Goal: Information Seeking & Learning: Learn about a topic

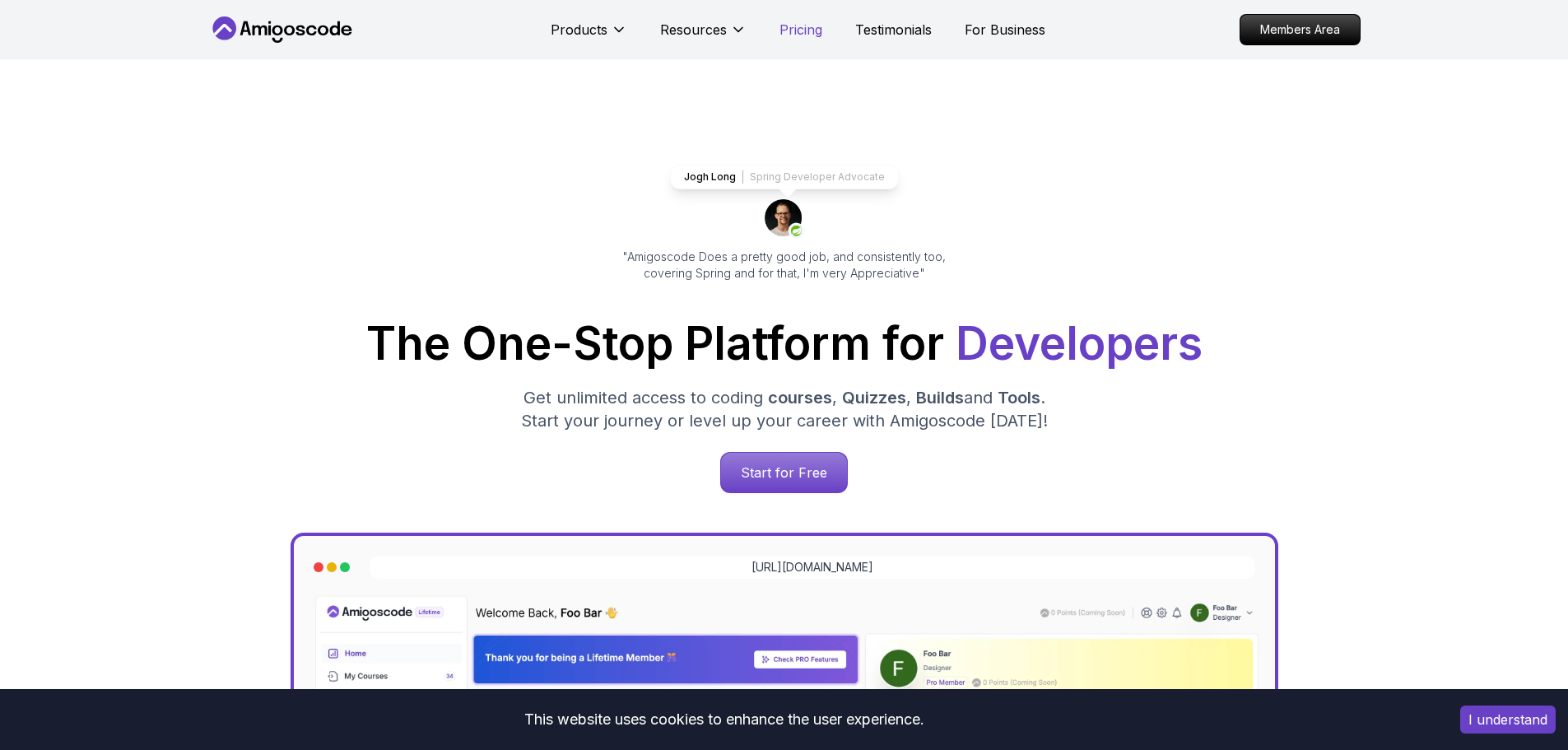
click at [795, 35] on p "Pricing" at bounding box center [802, 30] width 43 height 20
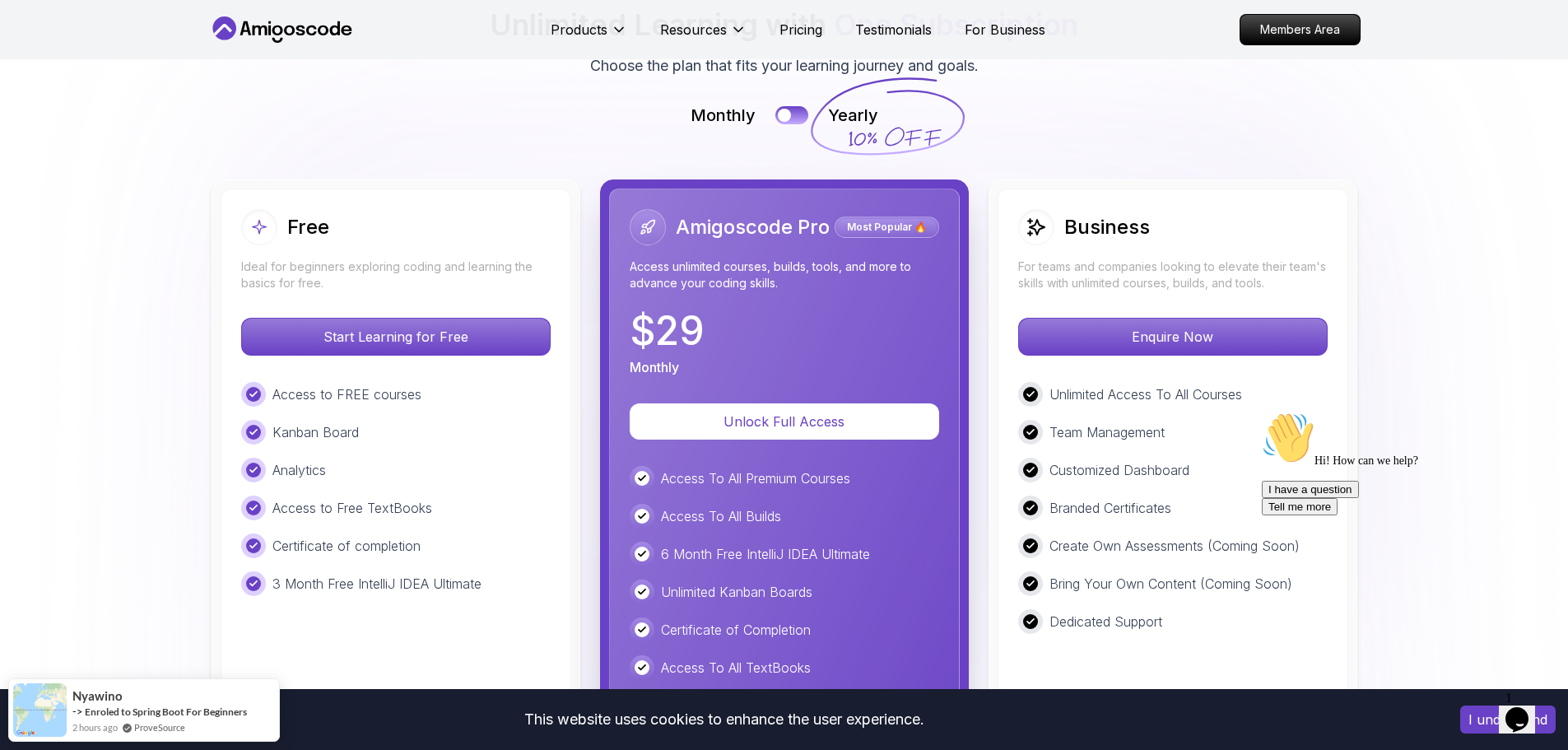
scroll to position [3784, 0]
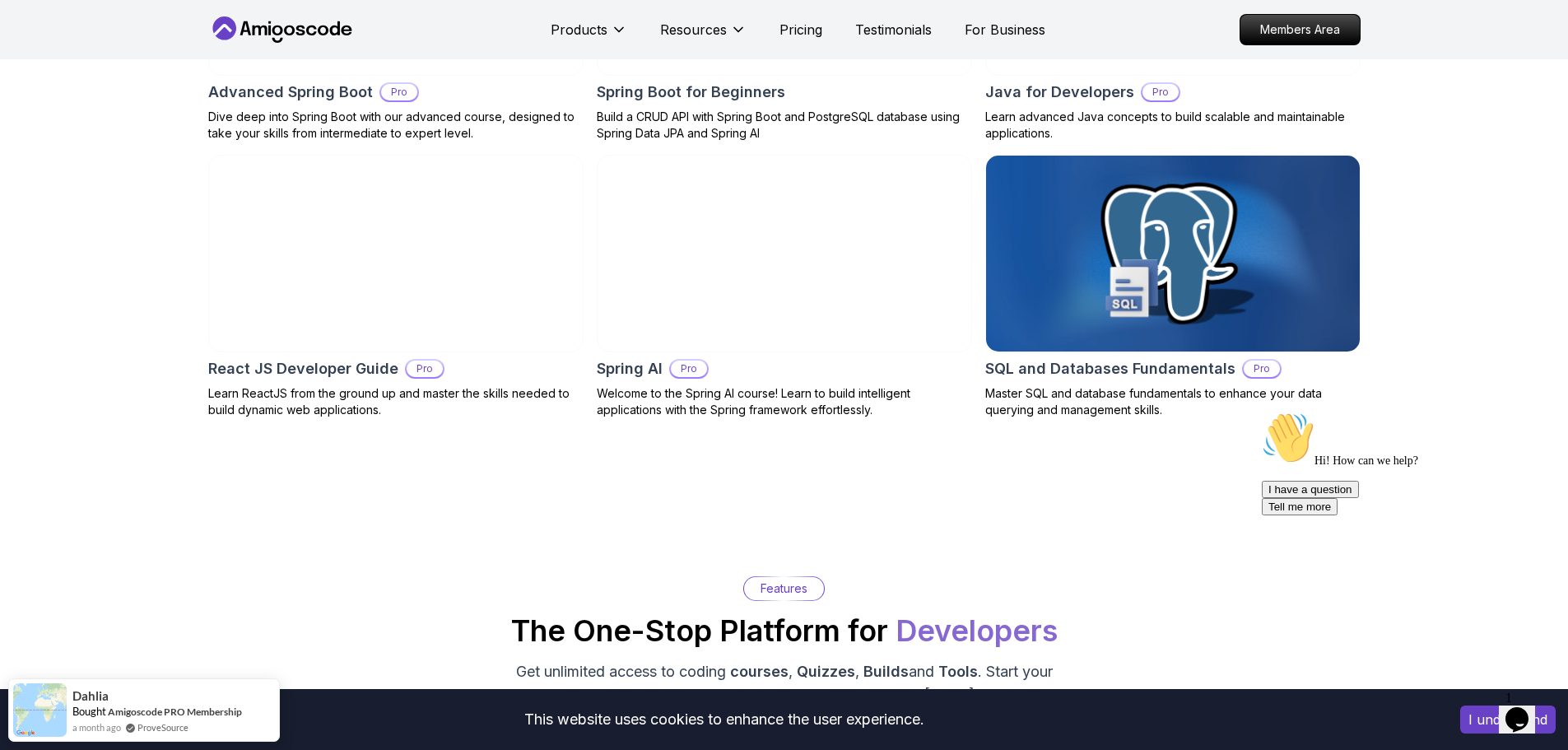
scroll to position [1975, 0]
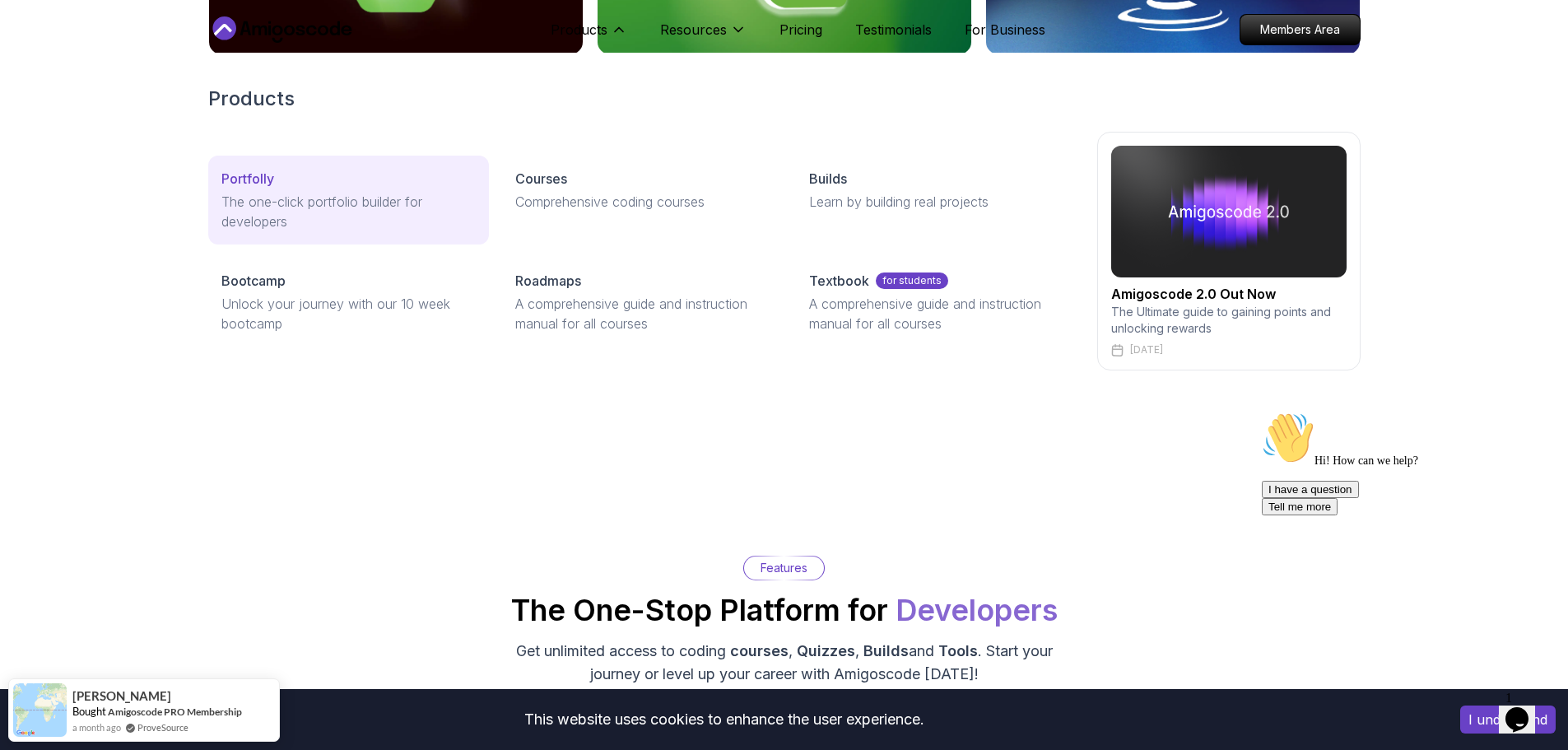
click at [358, 218] on p "The one-click portfolio builder for developers" at bounding box center [348, 211] width 255 height 40
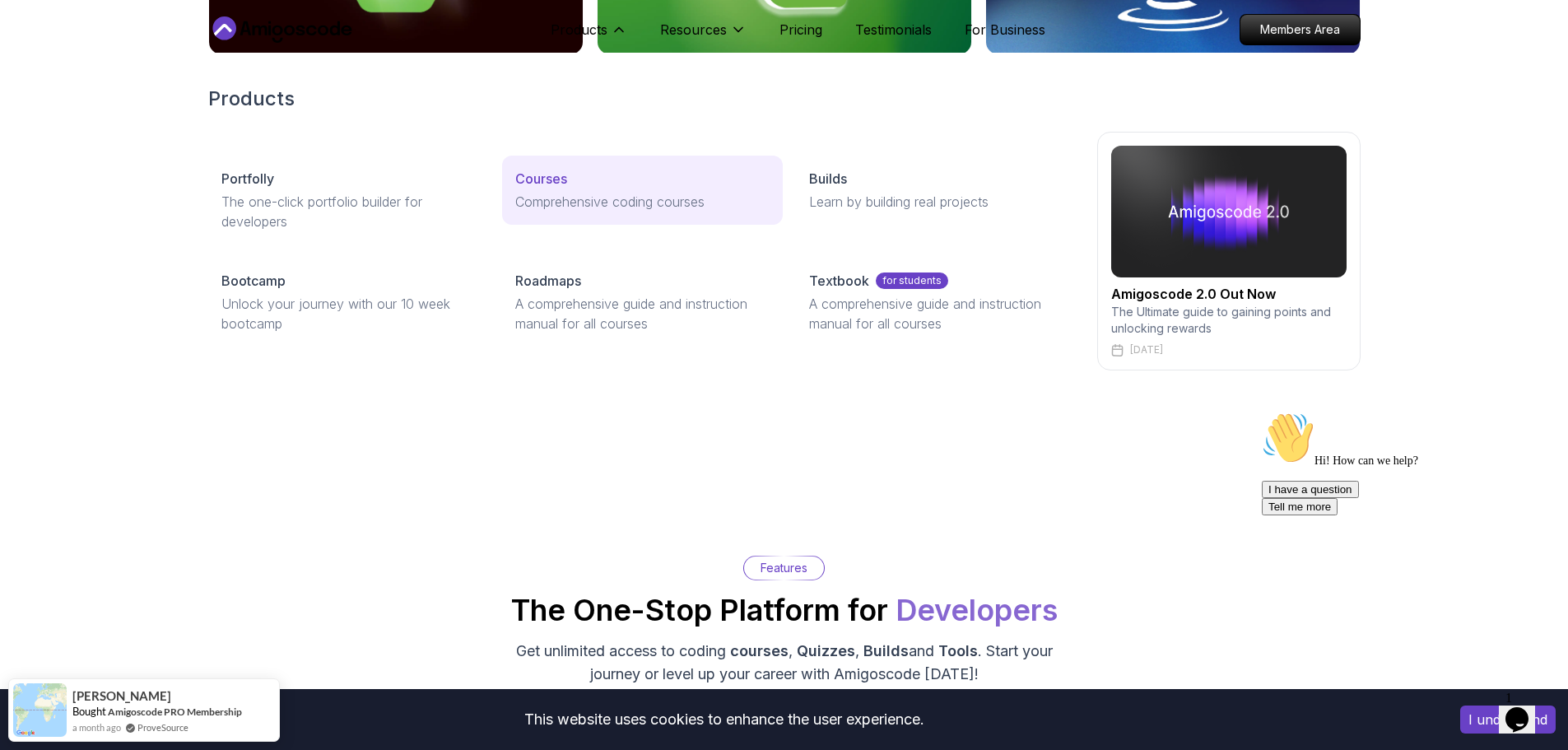
click at [585, 183] on div "Courses" at bounding box center [642, 179] width 255 height 20
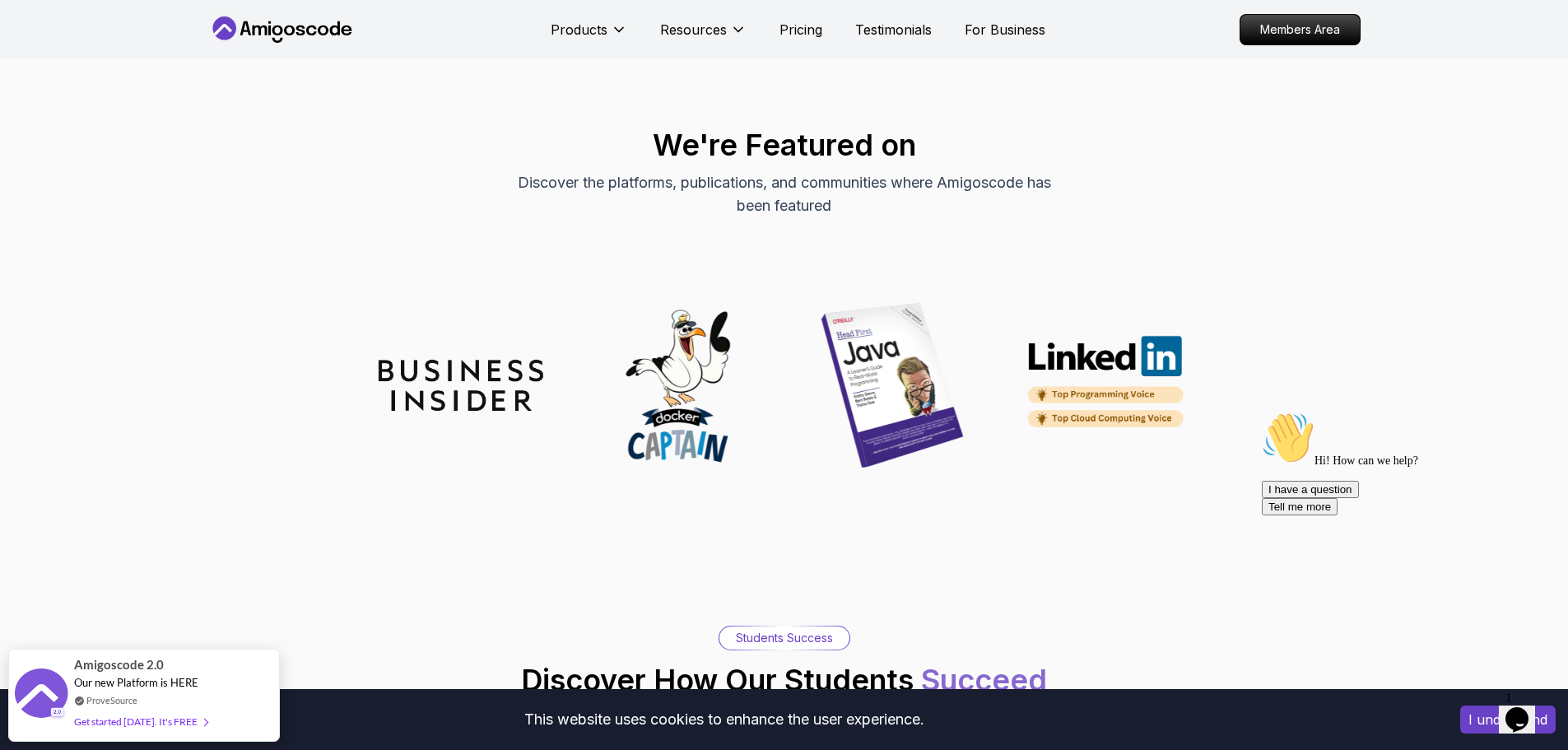
scroll to position [5266, 0]
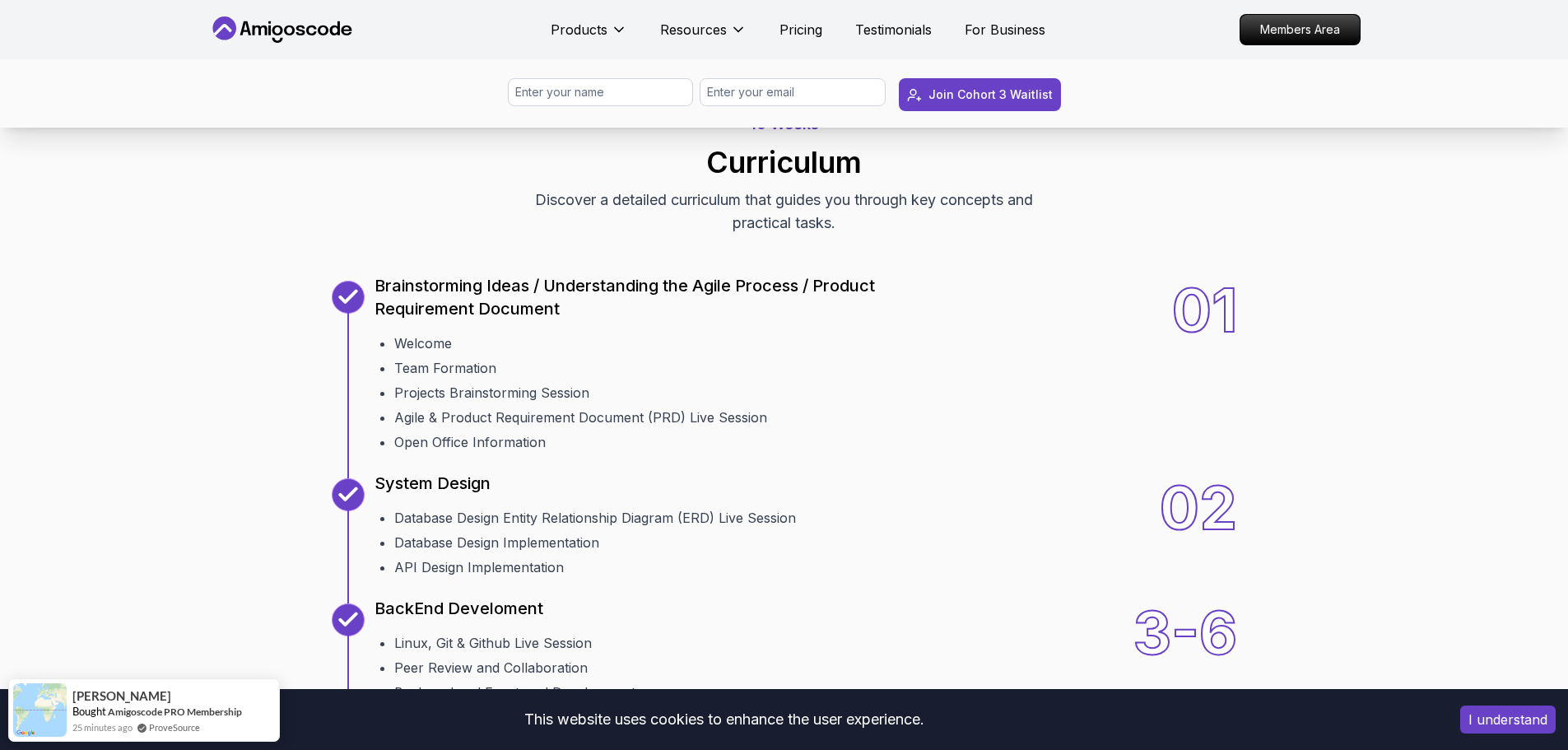
scroll to position [1893, 0]
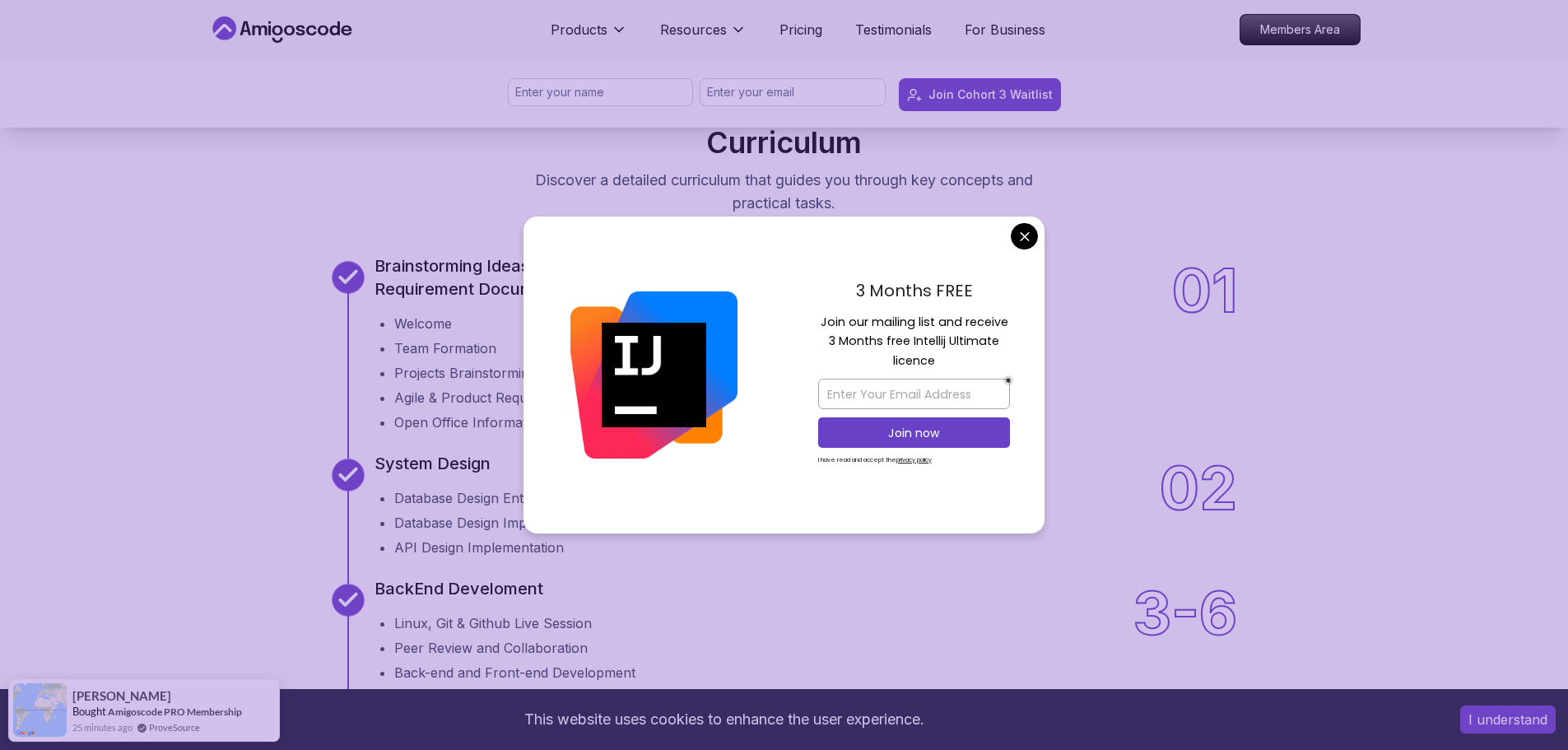
click at [1003, 227] on div "3 Months FREE Join our mailing list and receive 3 Months free Intellij Ultimate…" at bounding box center [914, 375] width 261 height 317
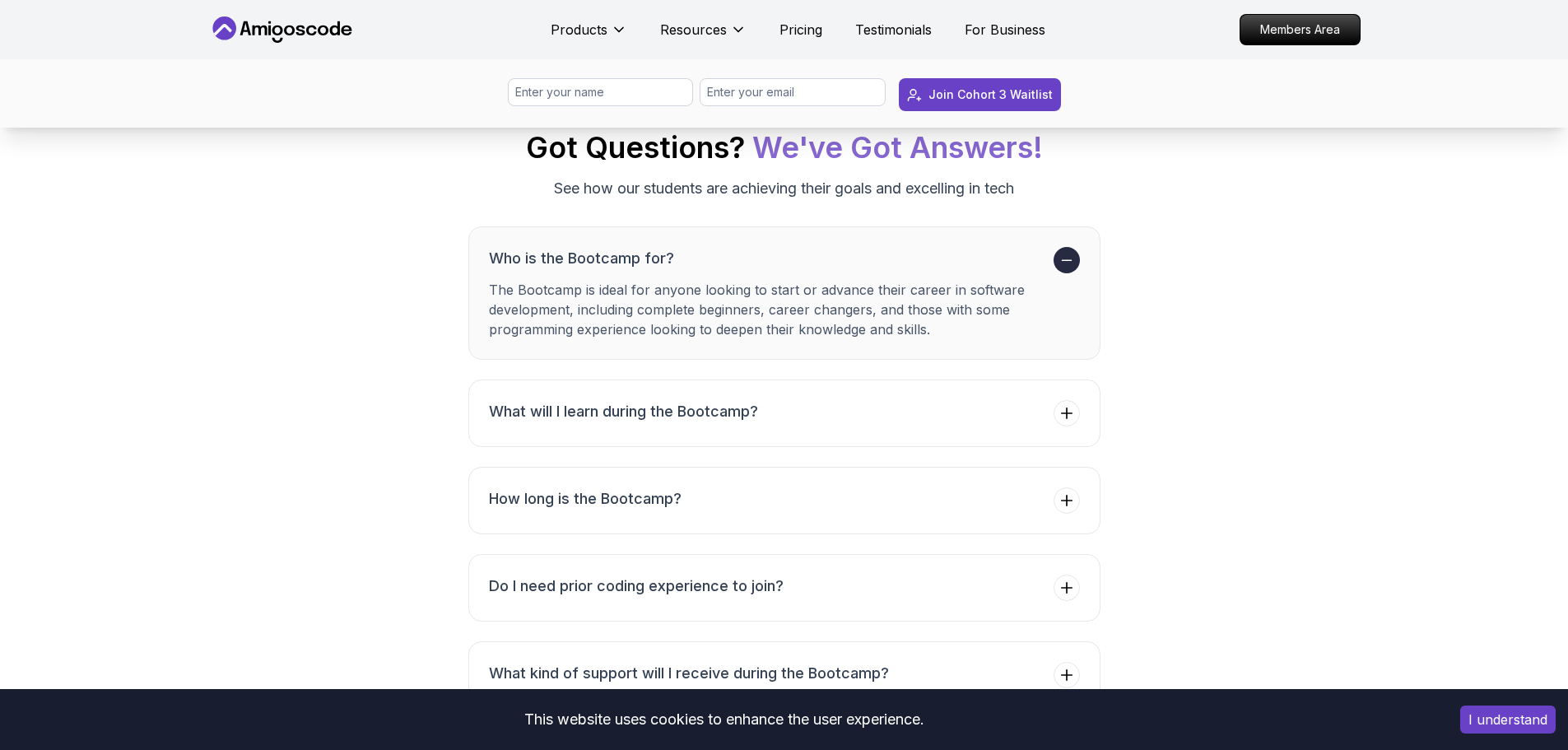
scroll to position [6665, 0]
